Goal: Information Seeking & Learning: Find specific fact

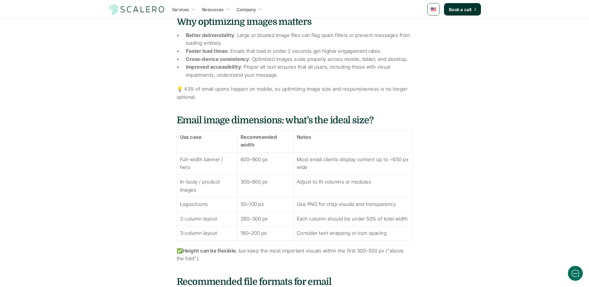
scroll to position [342, 0]
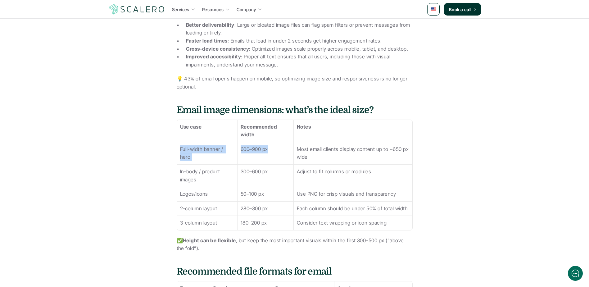
drag, startPoint x: 275, startPoint y: 150, endPoint x: 178, endPoint y: 148, distance: 97.0
click at [178, 148] on tr "Full-width banner / hero 600–900 px Most email clients display content up to ~6…" at bounding box center [294, 153] width 235 height 22
copy tr "Full-width banner / hero 600–900 px"
click at [271, 156] on td "600–900 px" at bounding box center [265, 153] width 56 height 22
click at [206, 147] on p "Full-width banner / hero" at bounding box center [207, 153] width 54 height 16
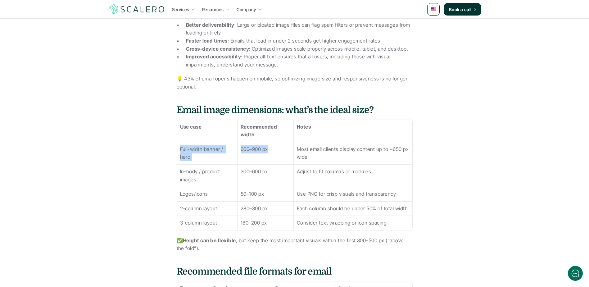
drag, startPoint x: 179, startPoint y: 147, endPoint x: 277, endPoint y: 157, distance: 98.0
click at [277, 157] on tr "Full-width banner / hero 600–900 px Most email clients display content up to ~6…" at bounding box center [294, 153] width 235 height 22
copy tr "Full-width banner / hero 600–900 px"
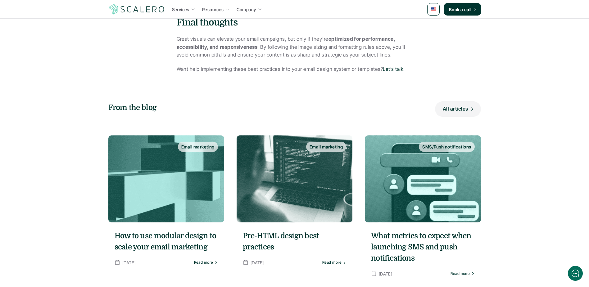
scroll to position [1274, 0]
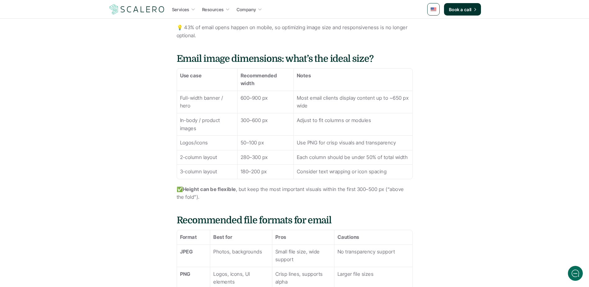
scroll to position [404, 0]
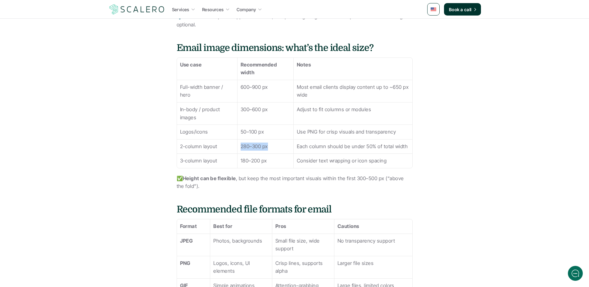
drag, startPoint x: 276, startPoint y: 148, endPoint x: 239, endPoint y: 142, distance: 38.4
click at [239, 142] on td "280–300 px" at bounding box center [265, 146] width 56 height 15
drag, startPoint x: 239, startPoint y: 142, endPoint x: 282, endPoint y: 149, distance: 43.7
click at [282, 149] on p "280–300 px" at bounding box center [266, 147] width 50 height 8
drag, startPoint x: 271, startPoint y: 147, endPoint x: 242, endPoint y: 144, distance: 29.3
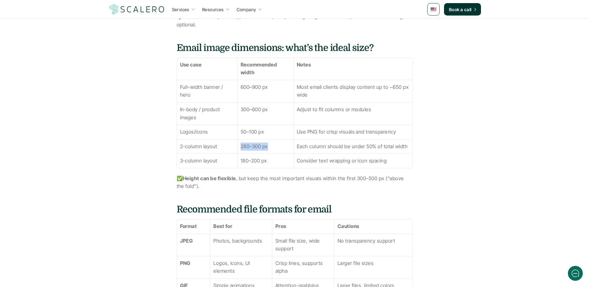
click at [242, 144] on p "280–300 px" at bounding box center [266, 147] width 50 height 8
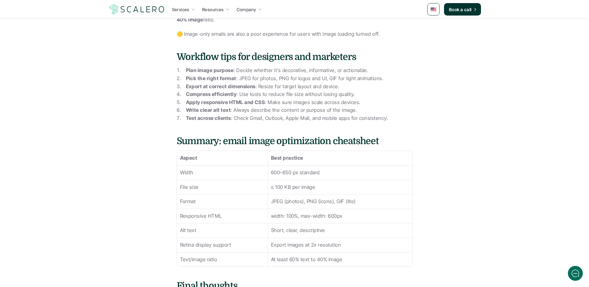
scroll to position [994, 0]
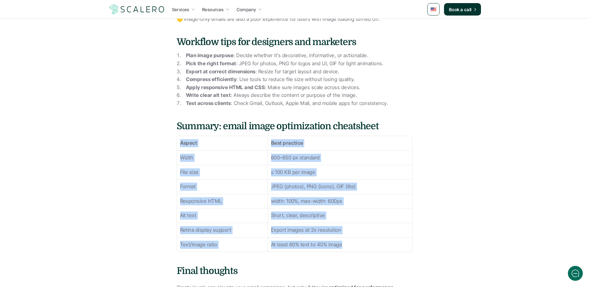
drag, startPoint x: 180, startPoint y: 132, endPoint x: 359, endPoint y: 238, distance: 208.0
click at [359, 238] on tbody "Aspect Best practice Width 600–650 px standard File size ≤ 100 KB per image For…" at bounding box center [294, 194] width 235 height 116
copy tbody "Aspect Best practice Width 600–650 px standard File size ≤ 100 KB per image For…"
